Goal: Use online tool/utility: Utilize a website feature to perform a specific function

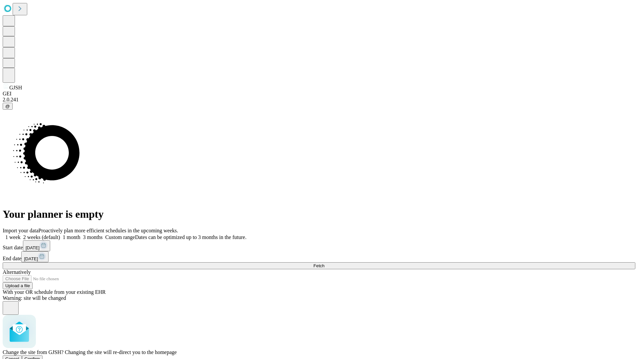
click at [40, 356] on span "Confirm" at bounding box center [33, 358] width 16 height 5
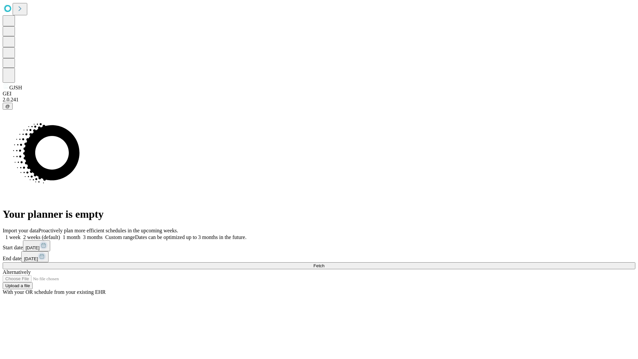
click at [21, 234] on label "1 week" at bounding box center [12, 237] width 18 height 6
click at [324, 263] on span "Fetch" at bounding box center [318, 265] width 11 height 5
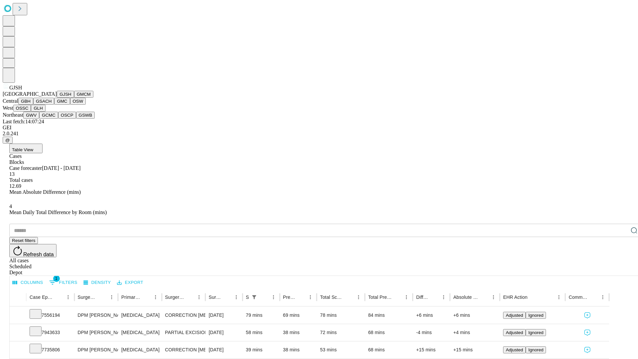
click at [74, 98] on button "GMCM" at bounding box center [83, 94] width 19 height 7
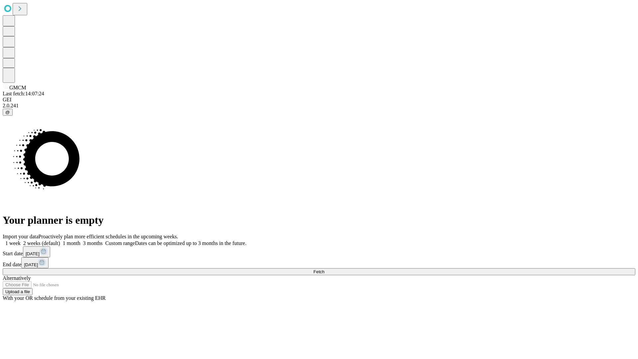
click at [324, 269] on span "Fetch" at bounding box center [318, 271] width 11 height 5
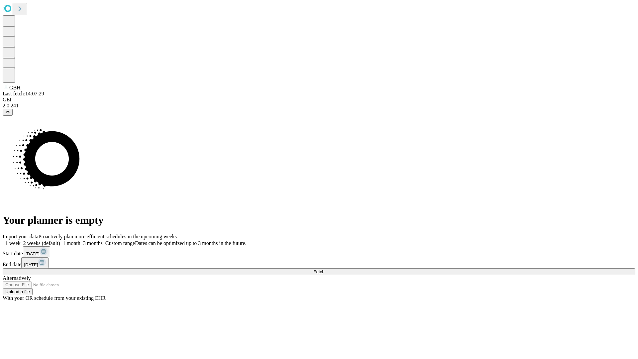
click at [21, 240] on label "1 week" at bounding box center [12, 243] width 18 height 6
click at [324, 269] on span "Fetch" at bounding box center [318, 271] width 11 height 5
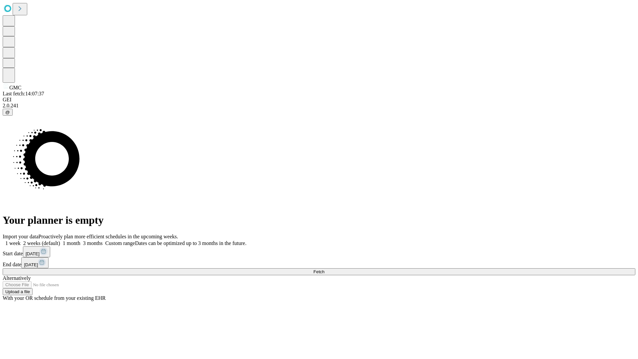
click at [21, 240] on label "1 week" at bounding box center [12, 243] width 18 height 6
click at [324, 269] on span "Fetch" at bounding box center [318, 271] width 11 height 5
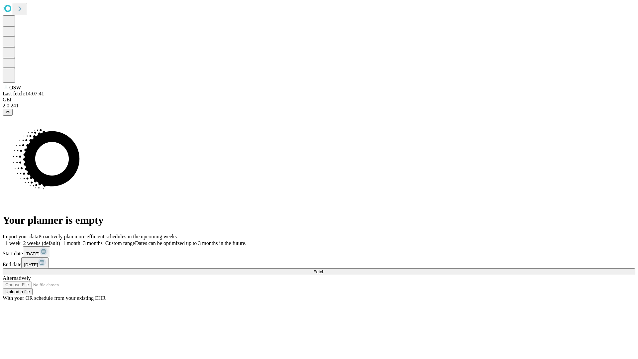
click at [21, 240] on label "1 week" at bounding box center [12, 243] width 18 height 6
click at [324, 269] on span "Fetch" at bounding box center [318, 271] width 11 height 5
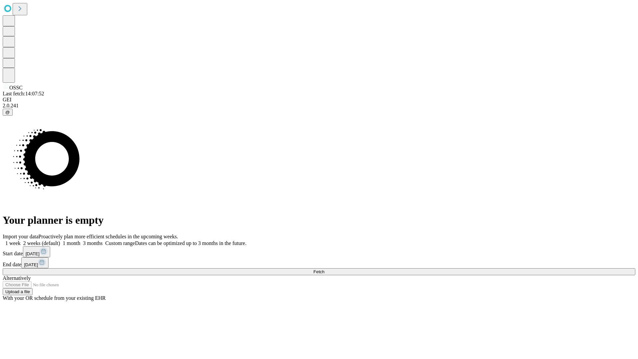
click at [324, 269] on span "Fetch" at bounding box center [318, 271] width 11 height 5
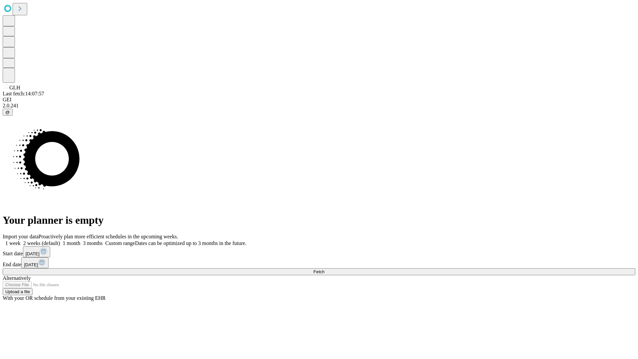
click at [21, 240] on label "1 week" at bounding box center [12, 243] width 18 height 6
click at [324, 269] on span "Fetch" at bounding box center [318, 271] width 11 height 5
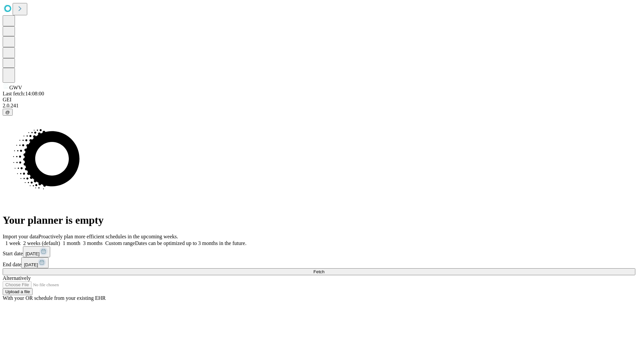
click at [21, 240] on label "1 week" at bounding box center [12, 243] width 18 height 6
click at [324, 269] on span "Fetch" at bounding box center [318, 271] width 11 height 5
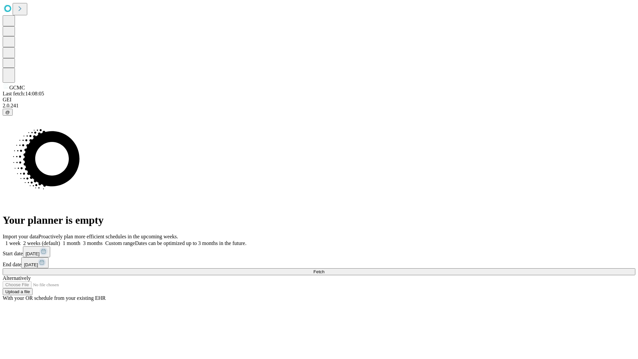
click at [21, 240] on label "1 week" at bounding box center [12, 243] width 18 height 6
click at [324, 269] on span "Fetch" at bounding box center [318, 271] width 11 height 5
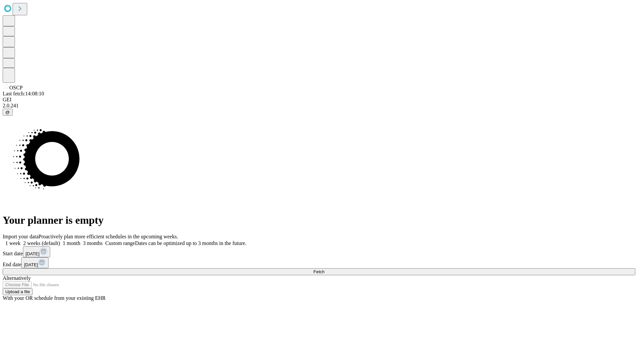
click at [21, 240] on label "1 week" at bounding box center [12, 243] width 18 height 6
click at [324, 269] on span "Fetch" at bounding box center [318, 271] width 11 height 5
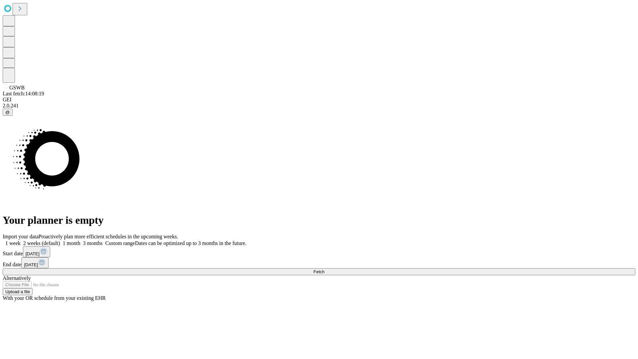
click at [21, 240] on label "1 week" at bounding box center [12, 243] width 18 height 6
click at [324, 269] on span "Fetch" at bounding box center [318, 271] width 11 height 5
